Goal: Transaction & Acquisition: Purchase product/service

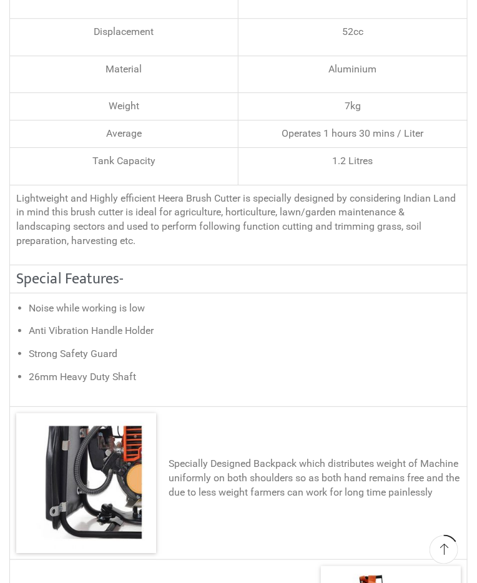
scroll to position [1253, 0]
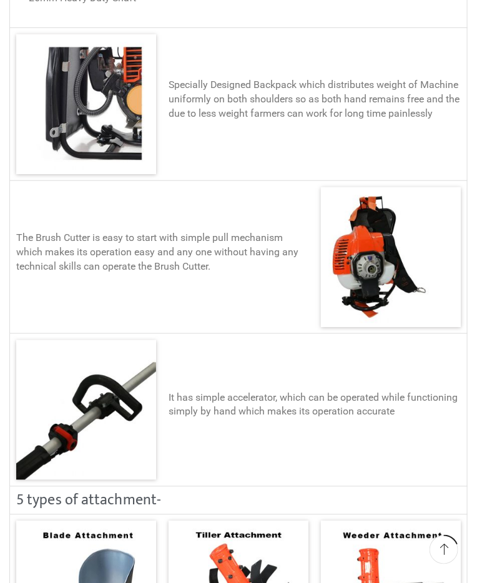
click at [409, 422] on div "It has simple accelerator, which can be operated while functioning simply by ha…" at bounding box center [314, 410] width 292 height 39
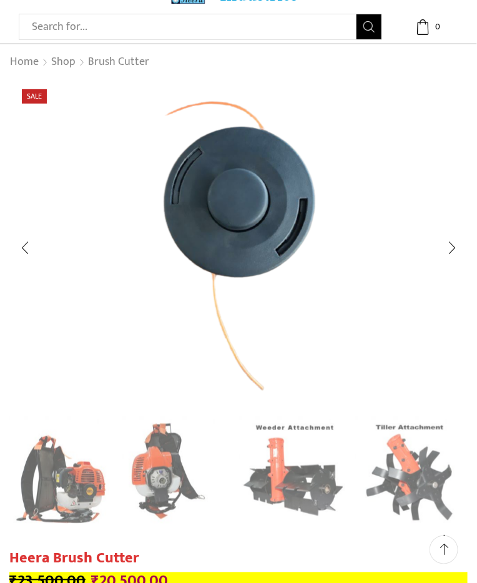
scroll to position [0, 0]
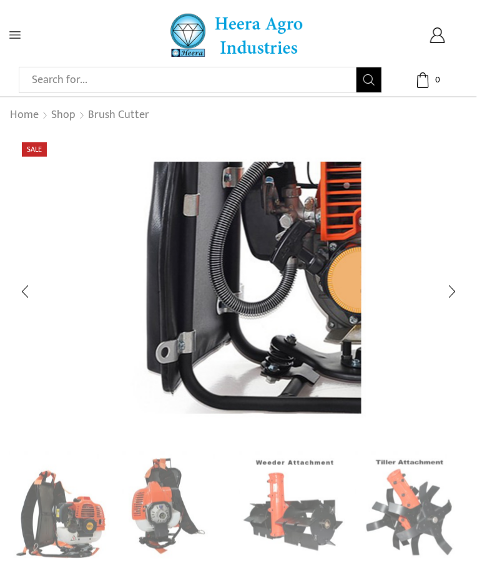
click at [59, 120] on link "Shop" at bounding box center [64, 115] width 26 height 16
click at [68, 114] on link "Shop" at bounding box center [64, 115] width 26 height 16
click at [32, 153] on span "Sale" at bounding box center [34, 149] width 25 height 14
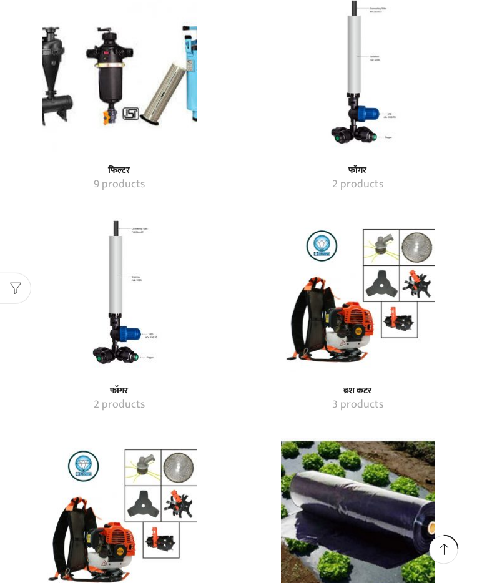
scroll to position [1947, 0]
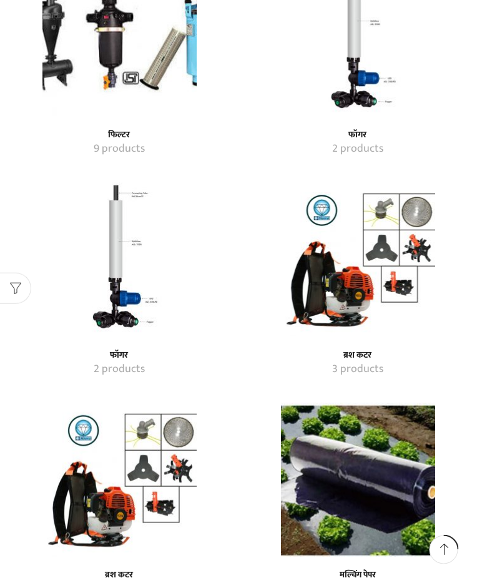
click at [364, 294] on img "Visit product category ब्रश कटर" at bounding box center [358, 259] width 154 height 154
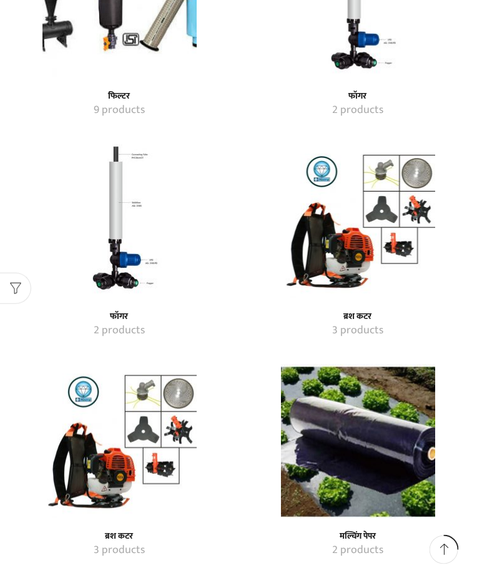
scroll to position [1997, 0]
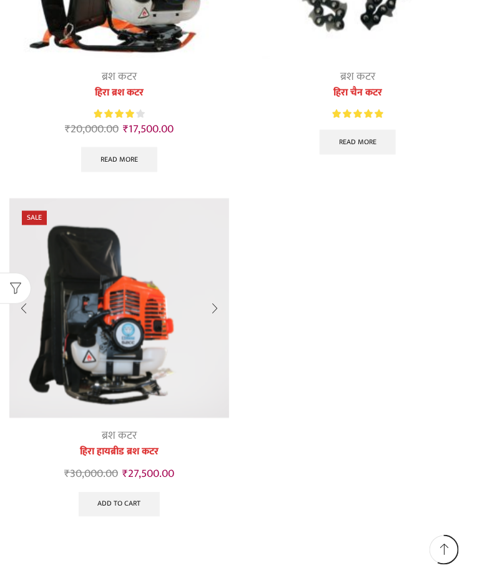
scroll to position [326, 0]
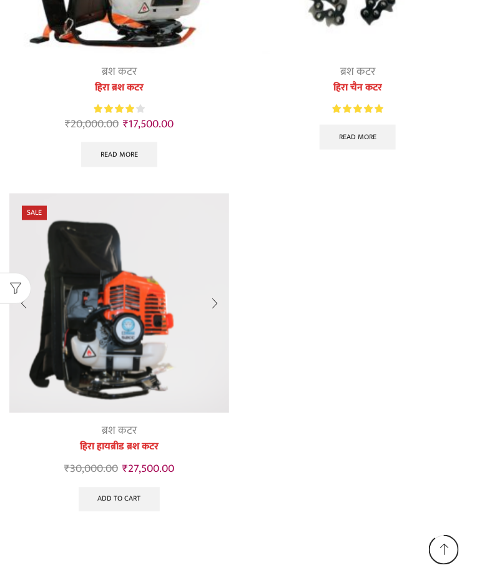
click at [89, 309] on img at bounding box center [119, 303] width 220 height 220
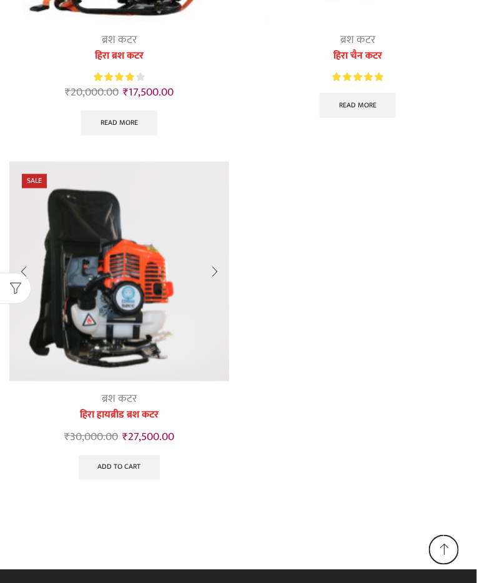
scroll to position [362, 0]
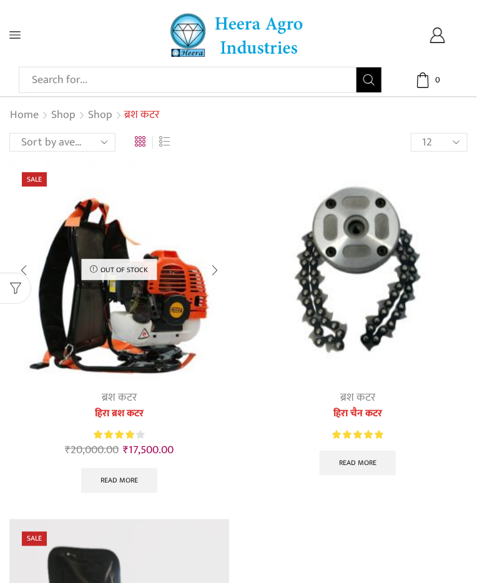
click at [135, 480] on link "Read more" at bounding box center [119, 480] width 76 height 25
click at [75, 297] on img at bounding box center [119, 270] width 220 height 220
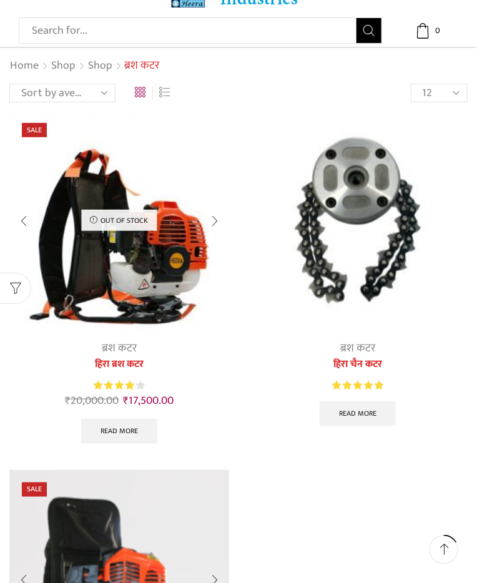
scroll to position [61, 0]
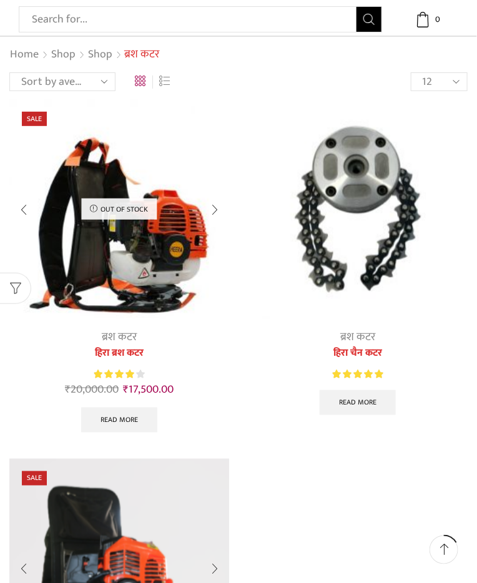
click at [164, 248] on img at bounding box center [119, 209] width 220 height 220
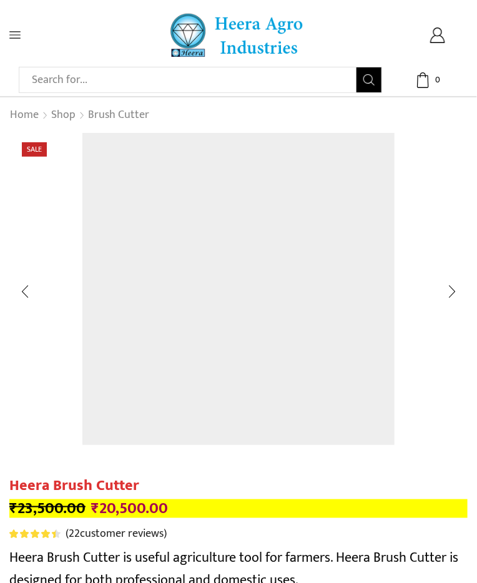
click at [452, 306] on div at bounding box center [451, 291] width 31 height 31
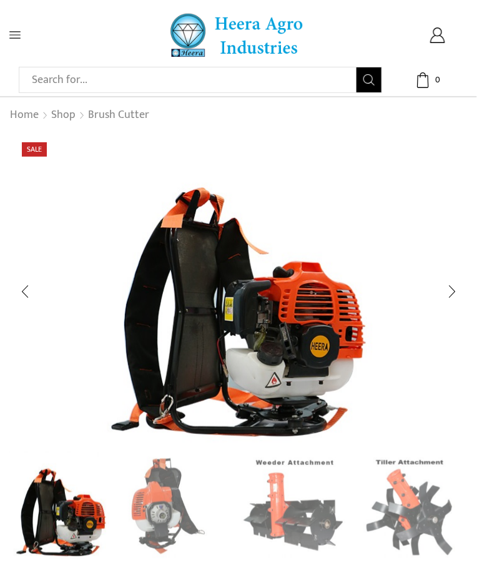
click at [451, 299] on div "Next slide" at bounding box center [451, 291] width 31 height 31
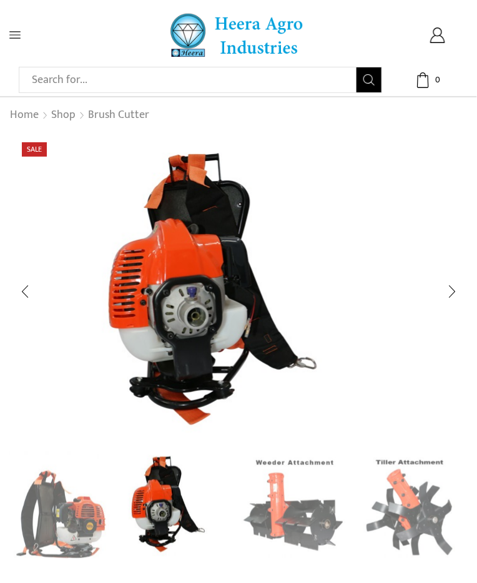
click at [15, 30] on icon at bounding box center [14, 34] width 11 height 11
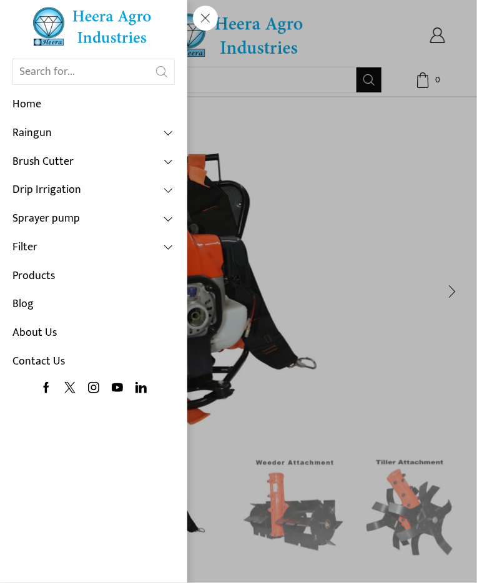
click at [127, 164] on link "Brush Cutter" at bounding box center [93, 162] width 162 height 29
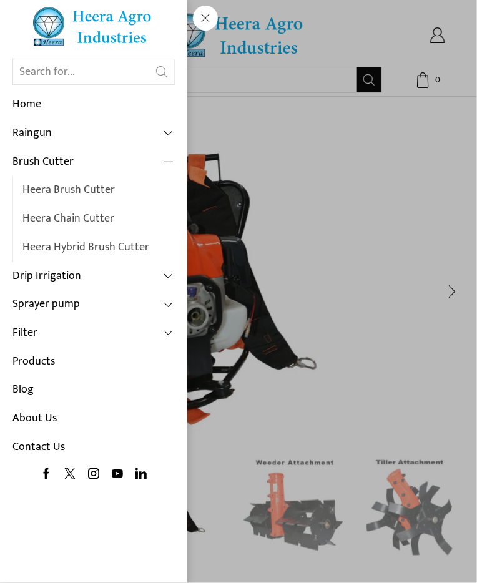
click at [105, 248] on link "Heera Hybrid Brush Cutter" at bounding box center [98, 247] width 152 height 29
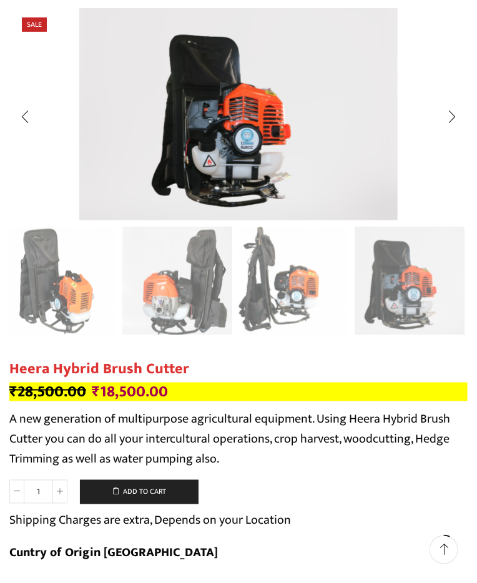
scroll to position [124, 0]
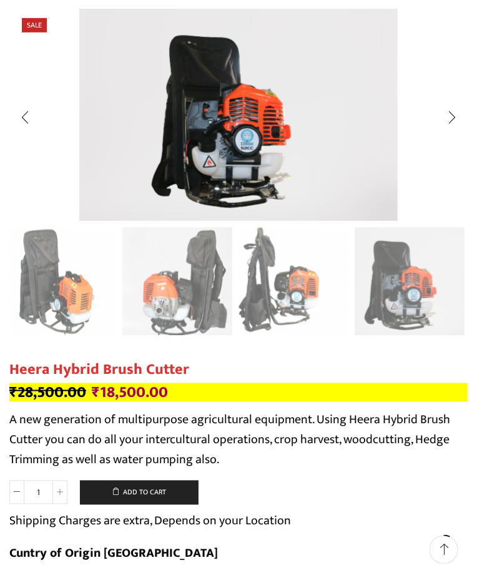
click at [146, 489] on button "Add to cart" at bounding box center [139, 492] width 119 height 25
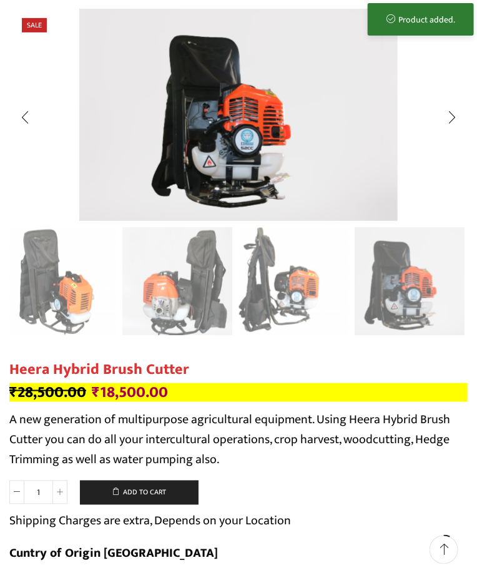
click at [437, 19] on div "Product added." at bounding box center [421, 19] width 106 height 32
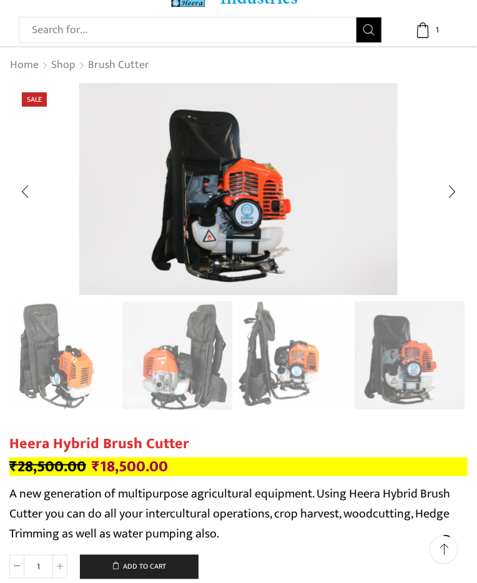
scroll to position [0, 0]
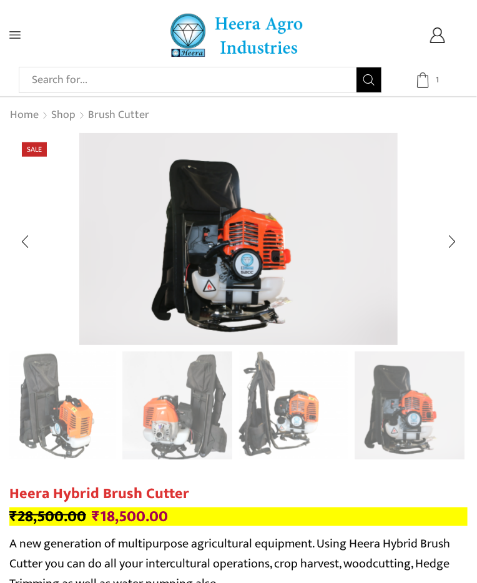
click at [432, 85] on span "1" at bounding box center [429, 80] width 29 height 16
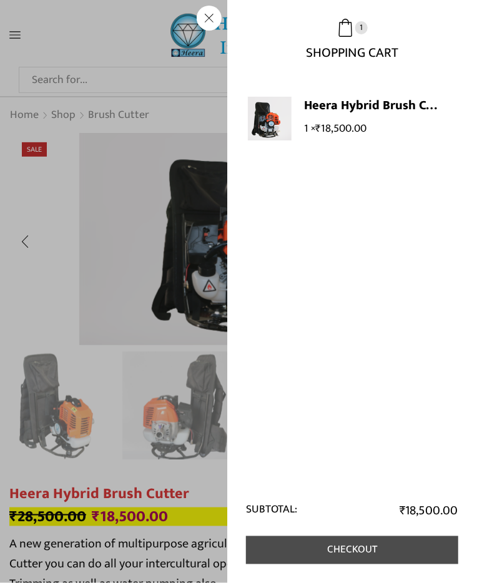
click at [412, 555] on link "Checkout" at bounding box center [352, 550] width 212 height 28
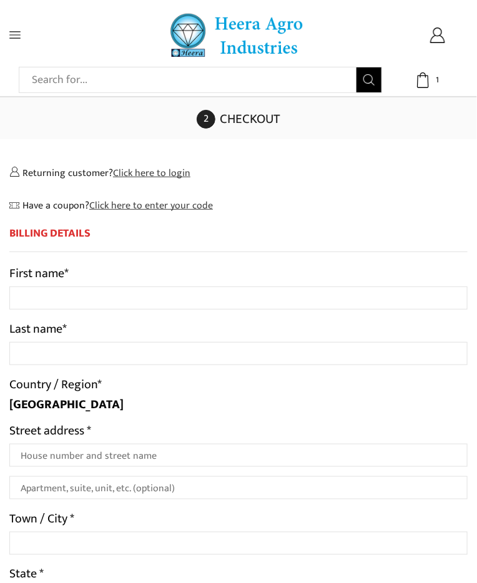
click at [151, 197] on link "Click here to enter your code" at bounding box center [151, 205] width 124 height 16
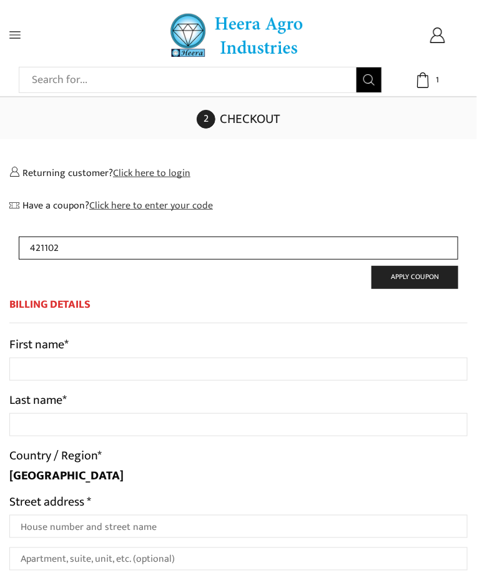
type input "421102"
